Goal: Navigation & Orientation: Go to known website

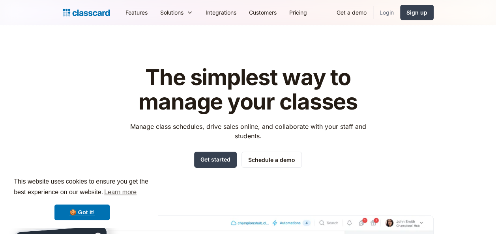
click at [378, 13] on link "Login" at bounding box center [386, 13] width 27 height 18
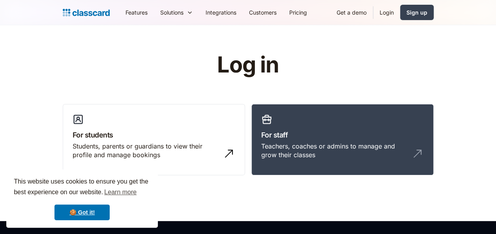
click at [382, 7] on link "Login" at bounding box center [386, 13] width 27 height 18
